Goal: Obtain resource: Obtain resource

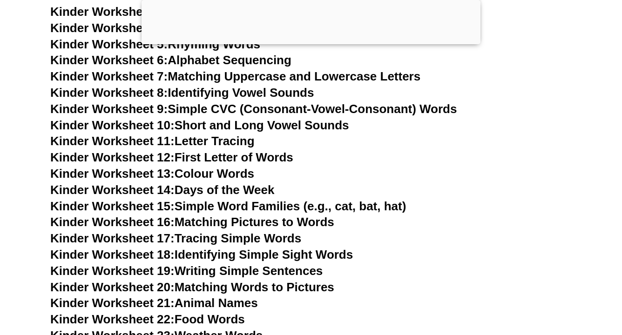
click at [409, 216] on h3 "Kinder Worksheet 16: Matching Pictures to Words" at bounding box center [311, 223] width 522 height 16
click at [267, 231] on link "Kinder Worksheet 17: Tracing Simple Words" at bounding box center [175, 238] width 251 height 14
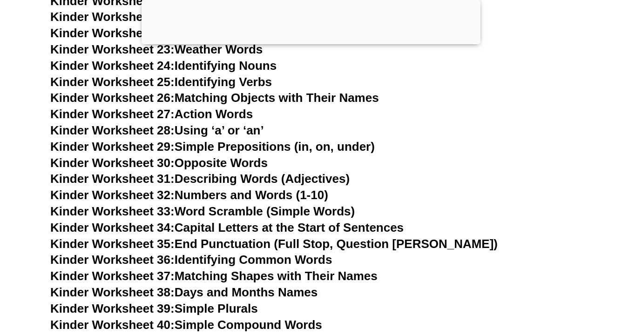
scroll to position [719, 0]
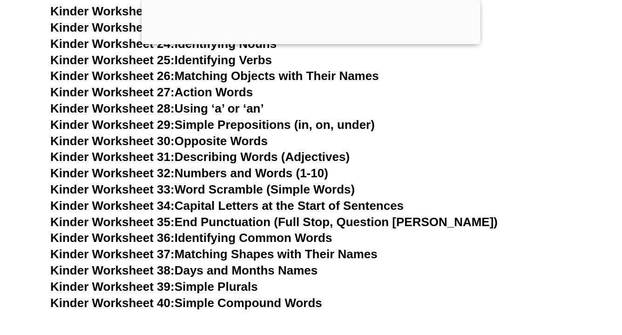
click at [270, 264] on link "Kinder Worksheet 38: Days and Months Names" at bounding box center [183, 271] width 267 height 14
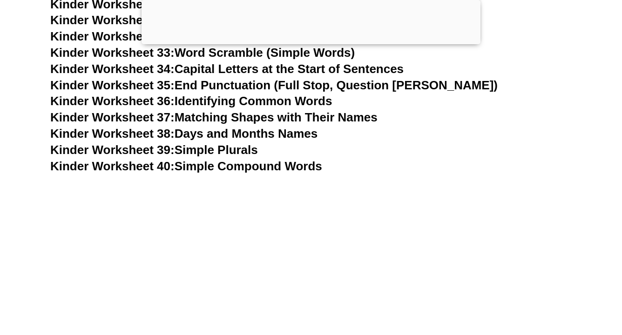
scroll to position [887, 0]
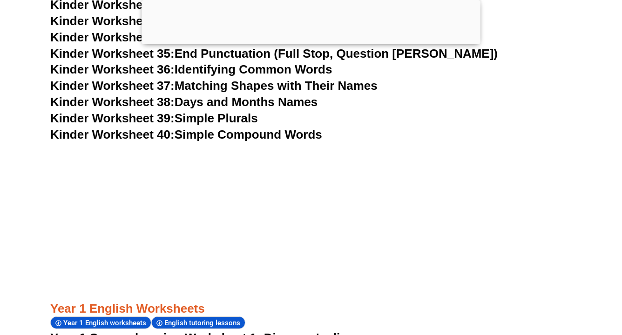
click at [244, 128] on link "Kinder Worksheet 40: Simple Compound Words" at bounding box center [186, 135] width 272 height 14
click at [224, 128] on link "Kinder Worksheet 40: Simple Compound Words" at bounding box center [186, 135] width 272 height 14
click at [221, 111] on link "Kinder Worksheet 39: Simple Plurals" at bounding box center [154, 118] width 208 height 14
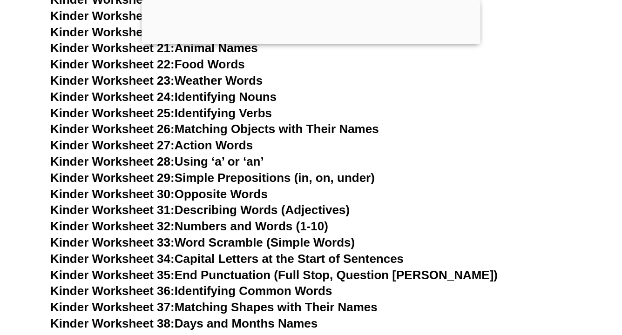
scroll to position [720, 0]
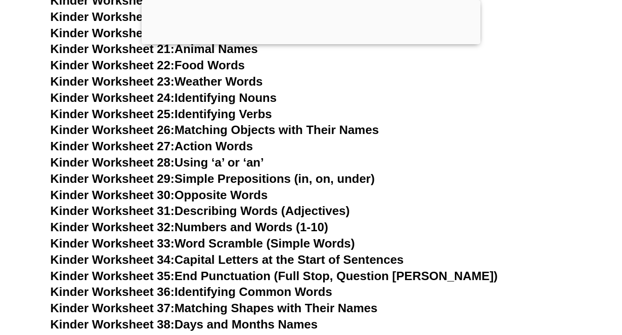
click at [232, 139] on link "Kinder Worksheet 27: Action Words" at bounding box center [151, 146] width 203 height 14
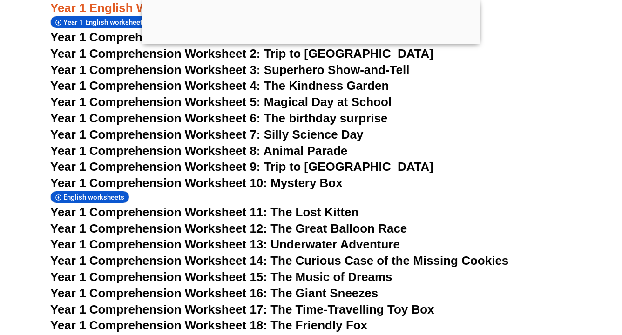
scroll to position [1177, 0]
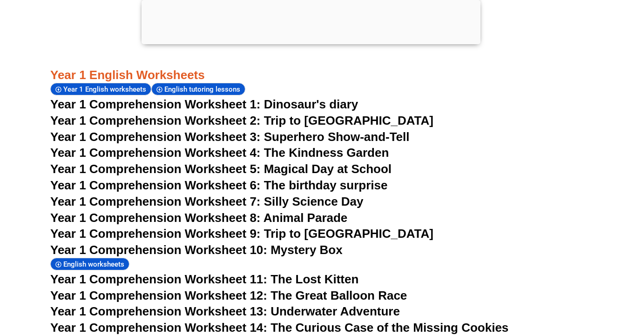
click at [287, 97] on span "Year 1 Comprehension Worksheet 1: Dinosaur's diary" at bounding box center [204, 104] width 308 height 14
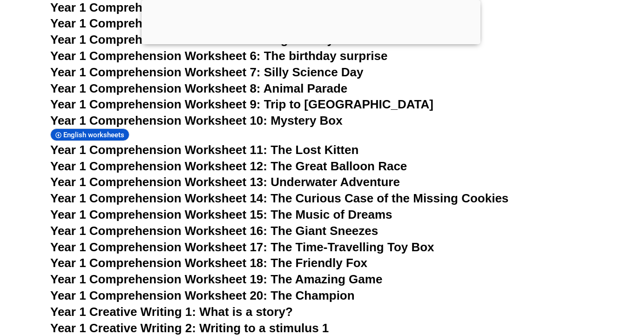
scroll to position [1312, 0]
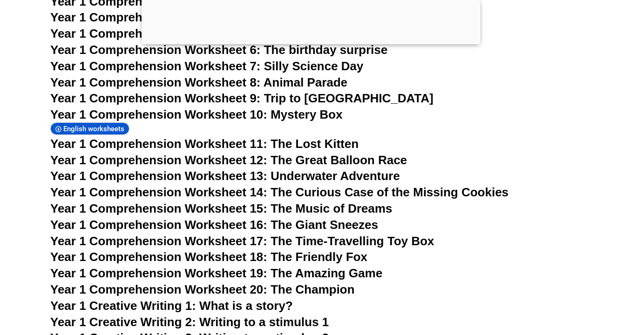
click at [307, 137] on span "Year 1 Comprehension Worksheet 11: The Lost Kitten" at bounding box center [204, 144] width 308 height 14
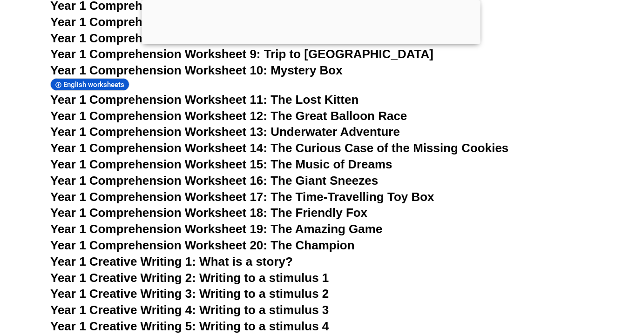
scroll to position [1358, 0]
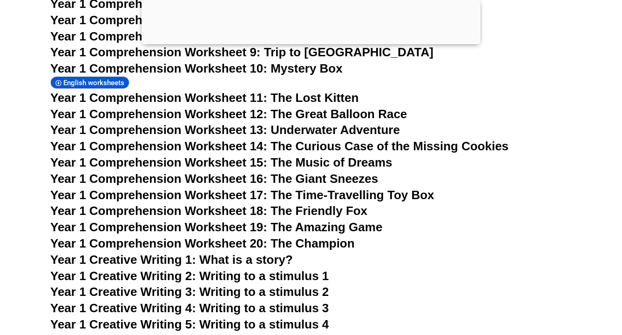
click at [250, 253] on span "Year 1 Creative Writing 1: What is a story?" at bounding box center [171, 260] width 243 height 14
click at [274, 269] on span "Year 1 Creative Writing 2: Writing to a stimulus 1" at bounding box center [189, 276] width 278 height 14
click at [286, 285] on span "Year 1 Creative Writing 3: Writing to a stimulus 2" at bounding box center [189, 292] width 278 height 14
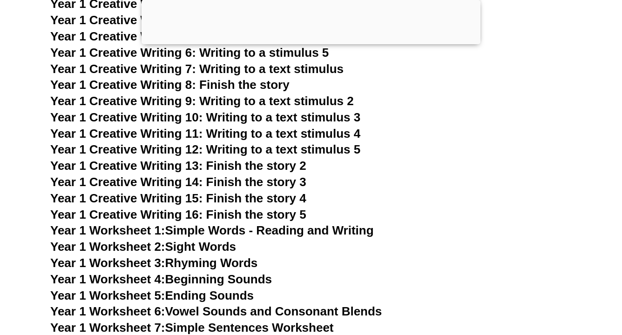
scroll to position [1653, 0]
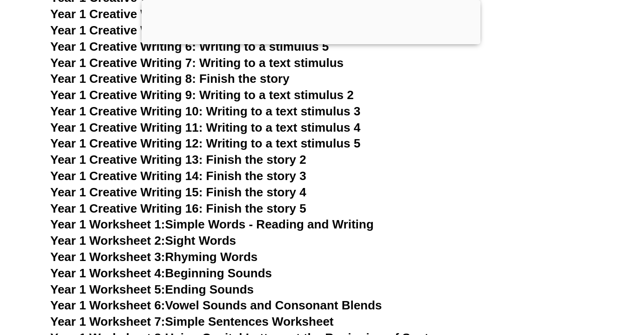
click at [217, 234] on link "Year 1 Worksheet 2: Sight Words" at bounding box center [143, 241] width 186 height 14
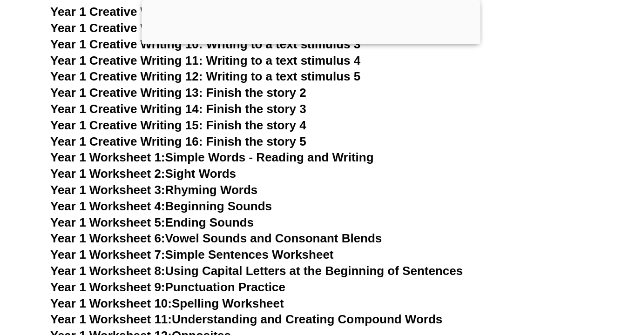
scroll to position [1721, 0]
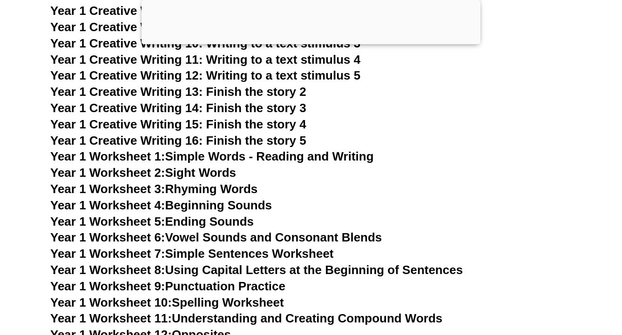
click at [254, 182] on link "Year 1 Worksheet 3: Rhyming Words" at bounding box center [153, 189] width 207 height 14
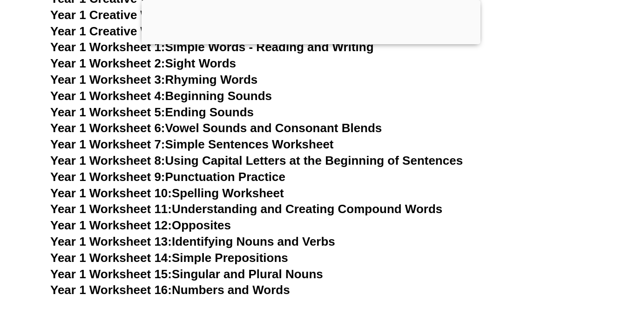
scroll to position [1830, 0]
click at [216, 218] on link "Year 1 Worksheet 12: Opposites" at bounding box center [140, 225] width 181 height 14
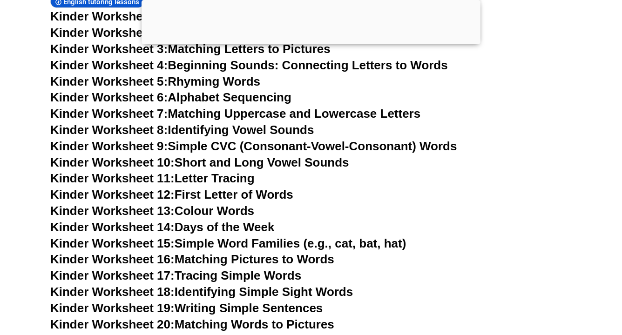
scroll to position [495, 0]
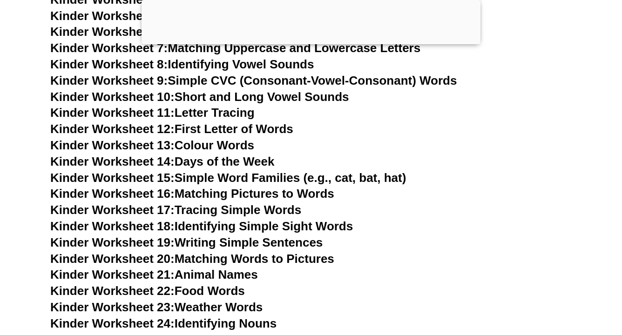
click at [239, 157] on link "Kinder Worksheet 14: Days of the Week" at bounding box center [162, 162] width 224 height 14
